Goal: Check status: Check status

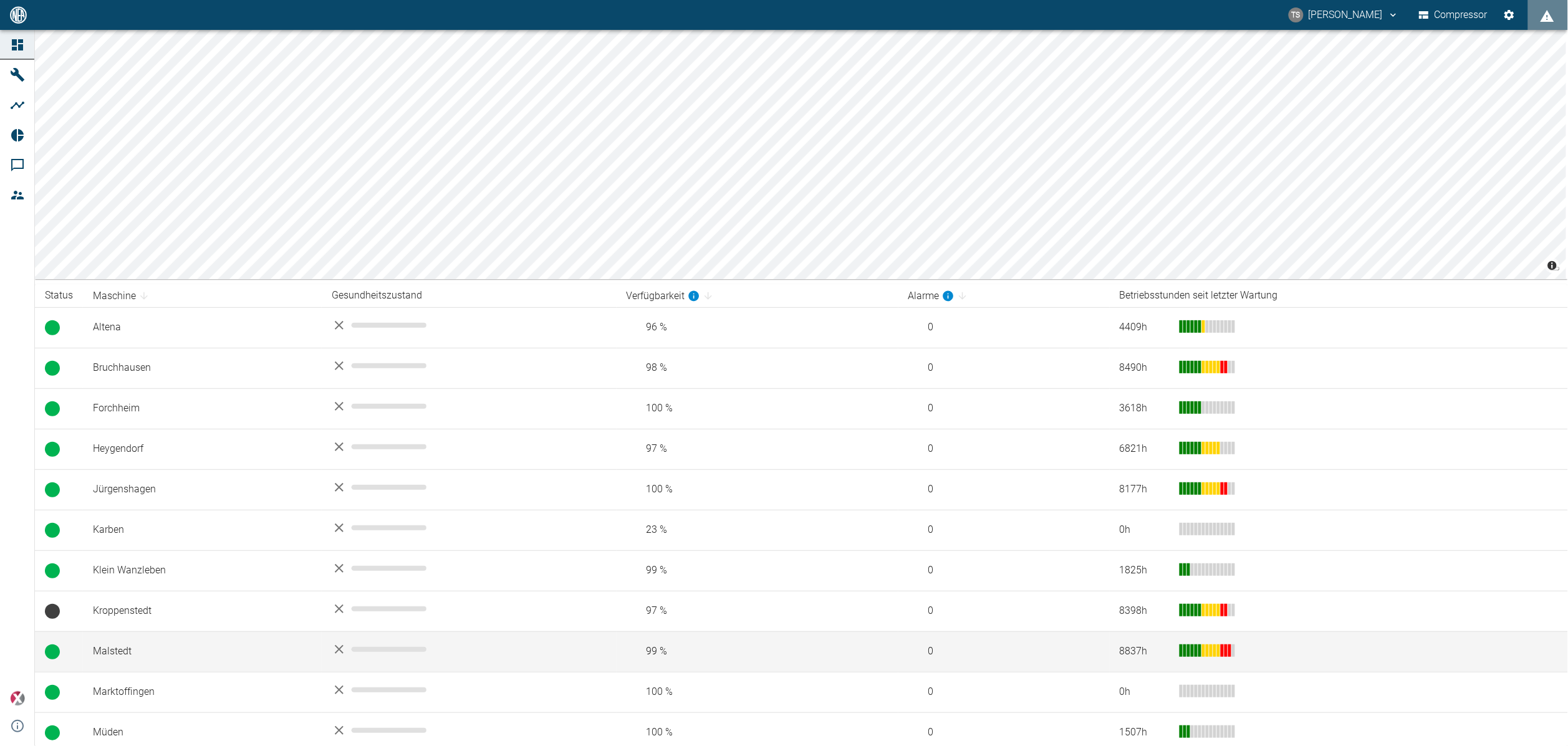
click at [134, 648] on td "Malstedt" at bounding box center [202, 652] width 239 height 40
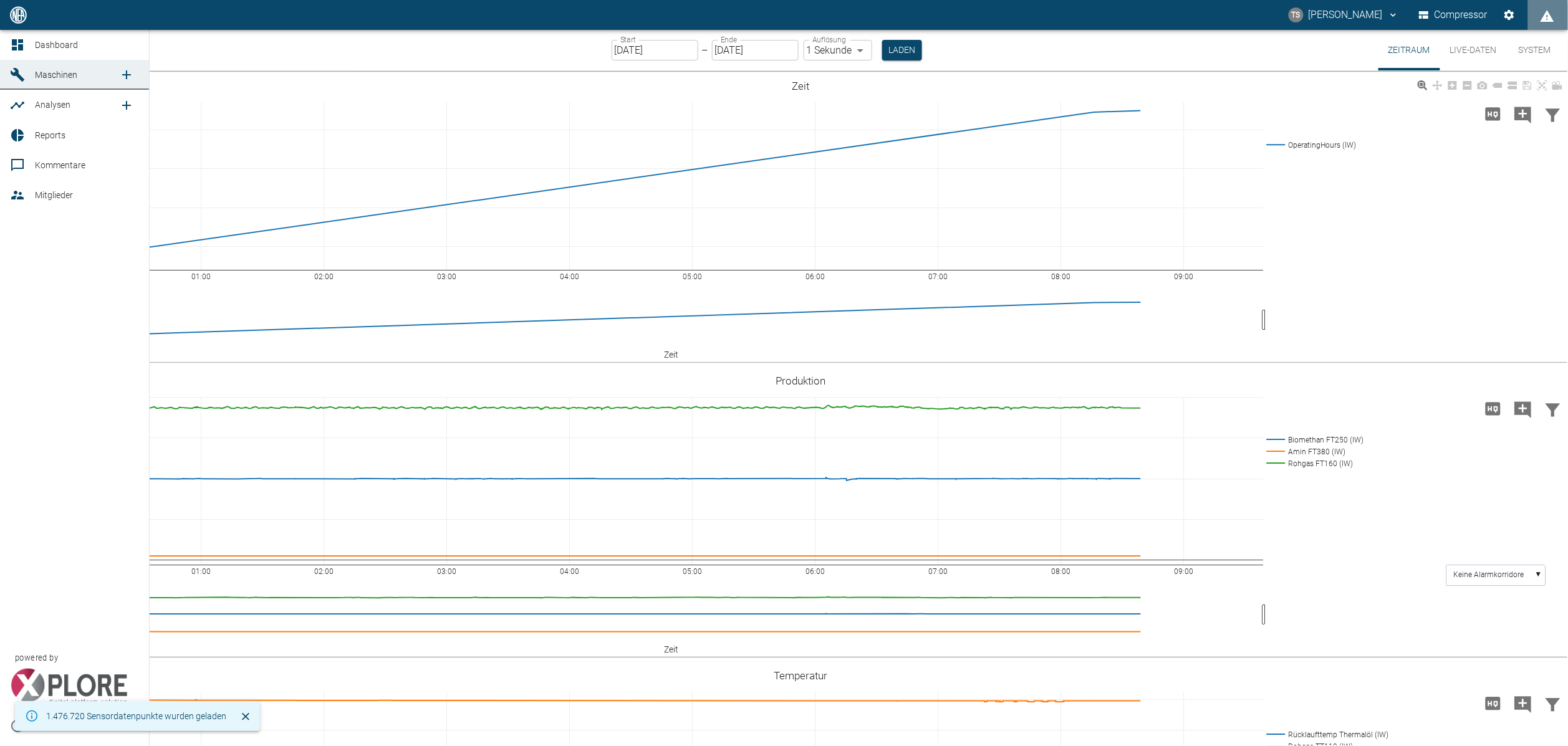
click at [21, 131] on icon at bounding box center [17, 135] width 13 height 13
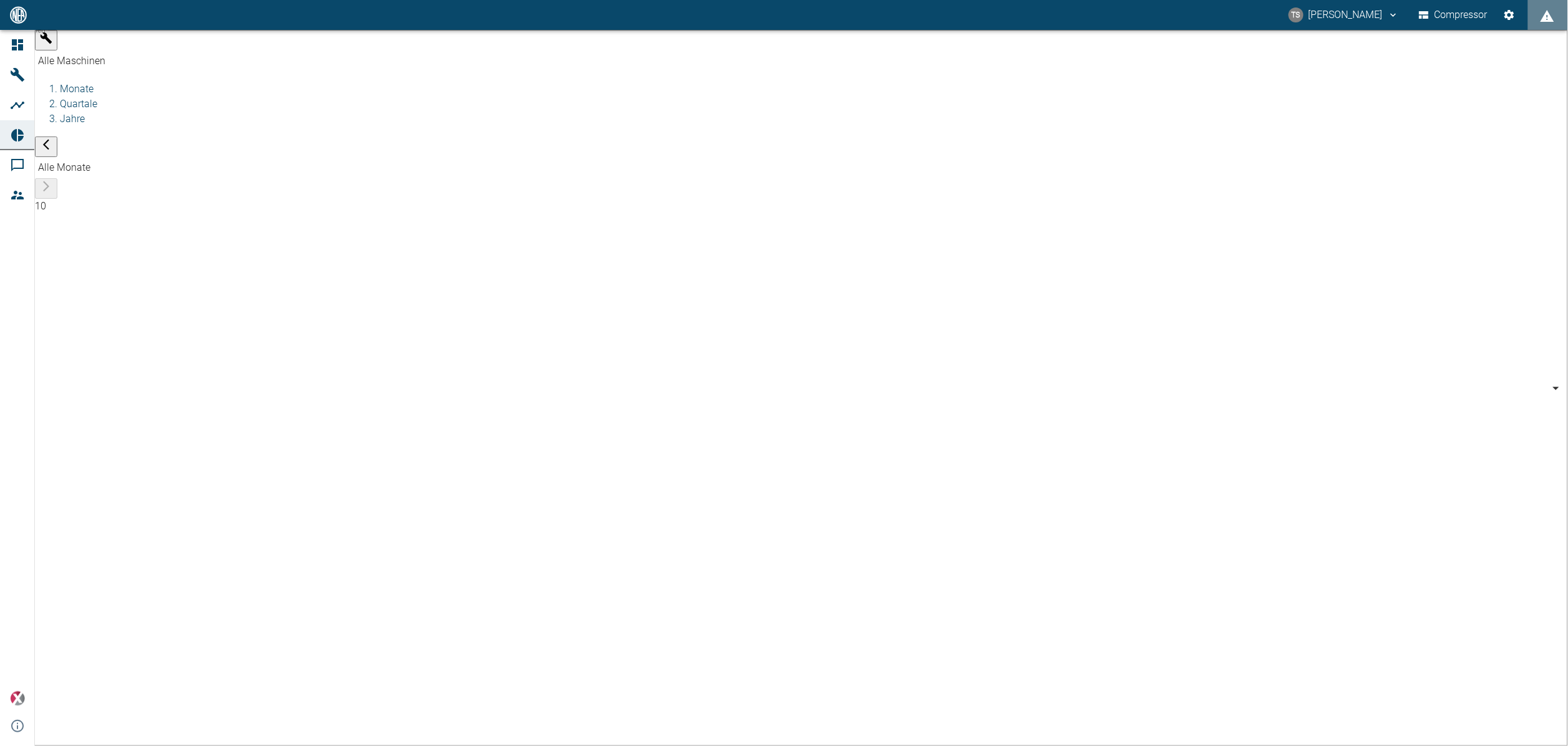
click at [161, 54] on body "TS [PERSON_NAME] Compressor Dashboard Maschinen Analysen Reports Kommentare Mit…" at bounding box center [784, 373] width 1568 height 746
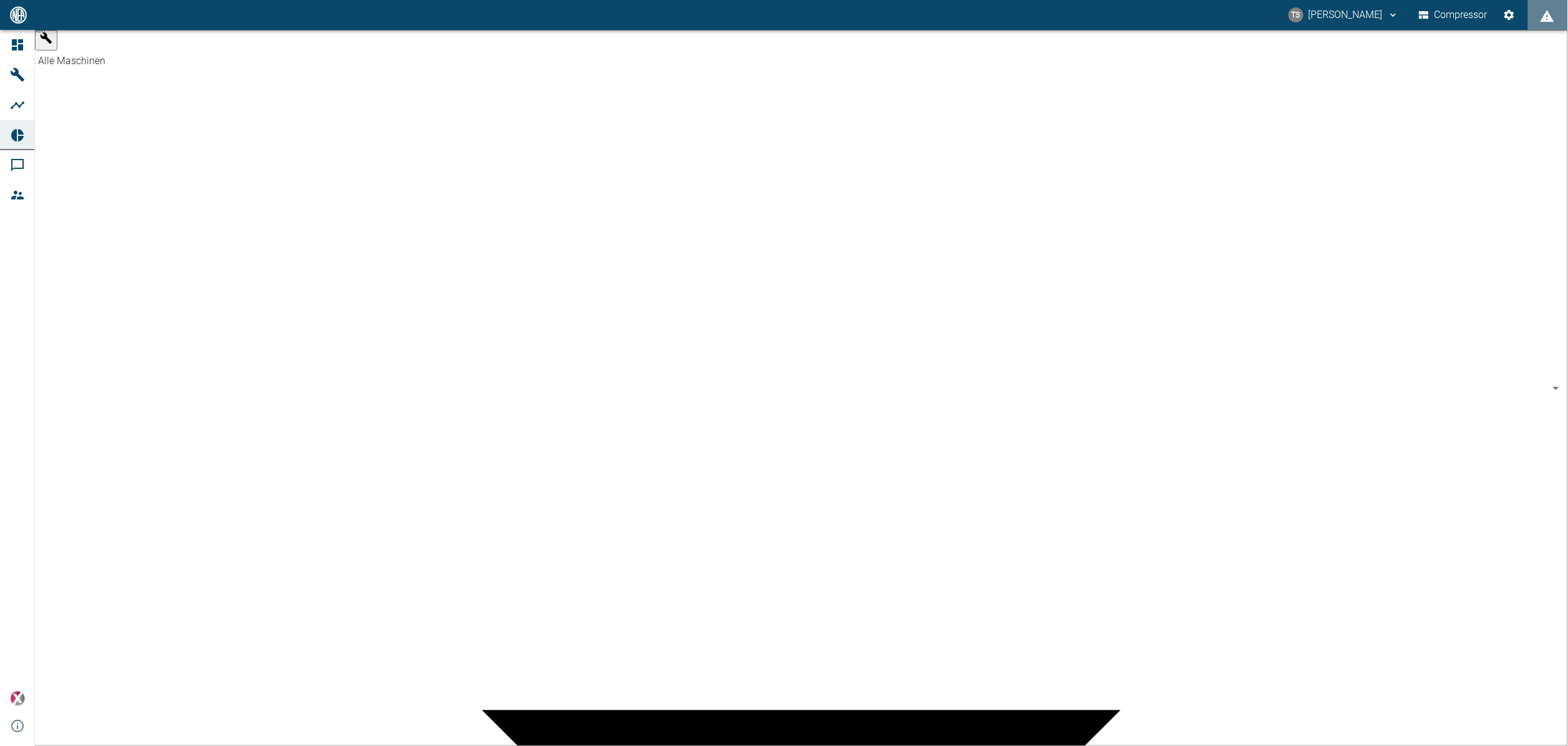
type input "7747ba40-e576-478b-9025-d024c0c73310"
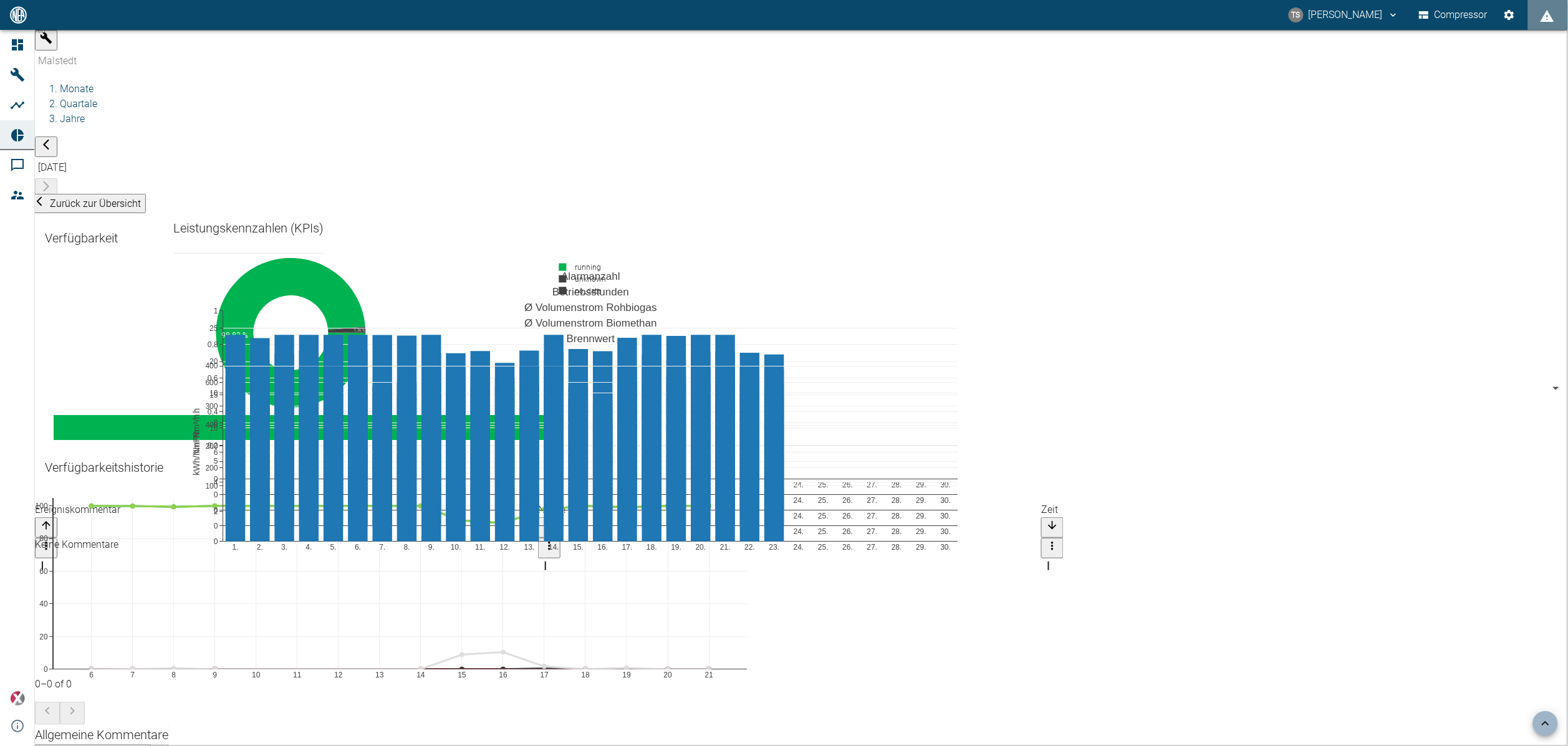
scroll to position [841, 0]
click at [324, 280] on div "1. 2. 3. 4. 5. 6. 7. 8. 9. 10. 11. 12. 13. 14. 15. 16. 17. 18. 19. 20. 21. 22. …" at bounding box center [248, 280] width 150 height 0
